Goal: Book appointment/travel/reservation

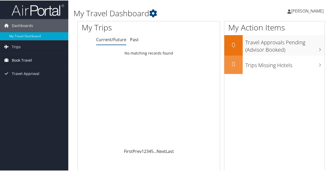
click at [21, 58] on span "Book Travel" at bounding box center [22, 59] width 20 height 13
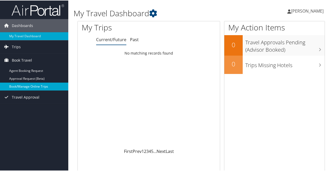
click at [23, 86] on link "Book/Manage Online Trips" at bounding box center [34, 86] width 68 height 8
